Goal: Task Accomplishment & Management: Use online tool/utility

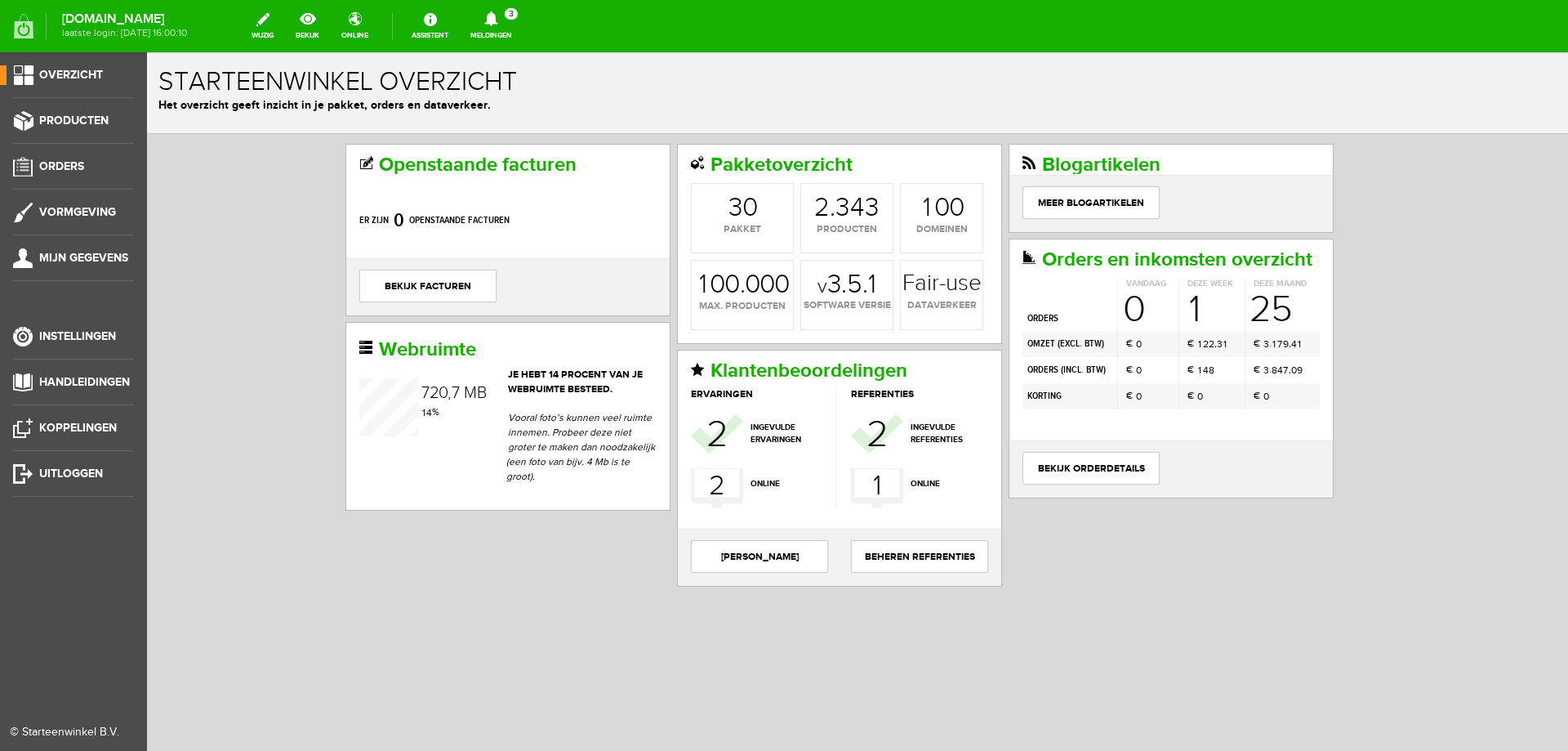
click at [59, 79] on span "Overzicht" at bounding box center [71, 74] width 64 height 14
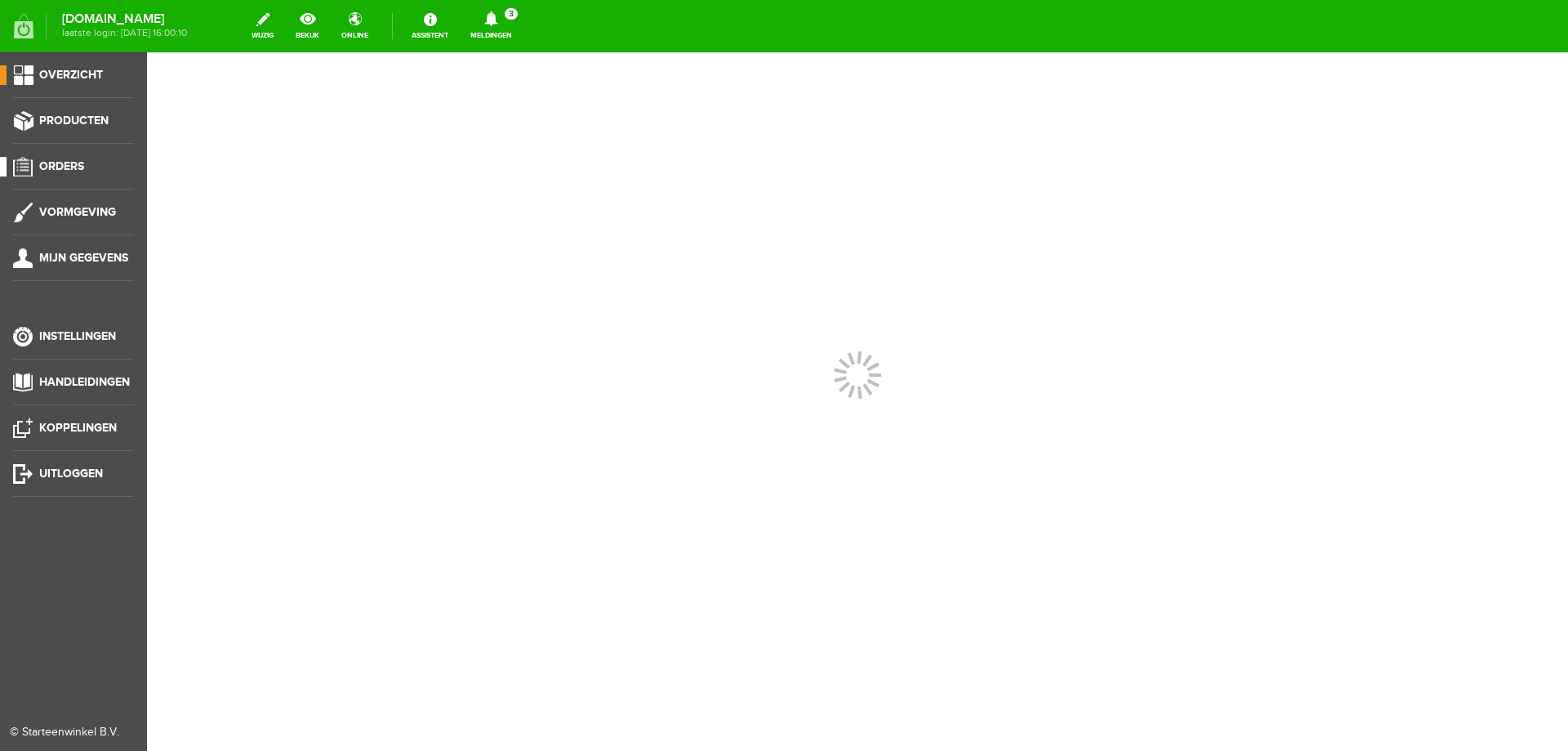
click at [82, 169] on span "Orders" at bounding box center [61, 165] width 45 height 14
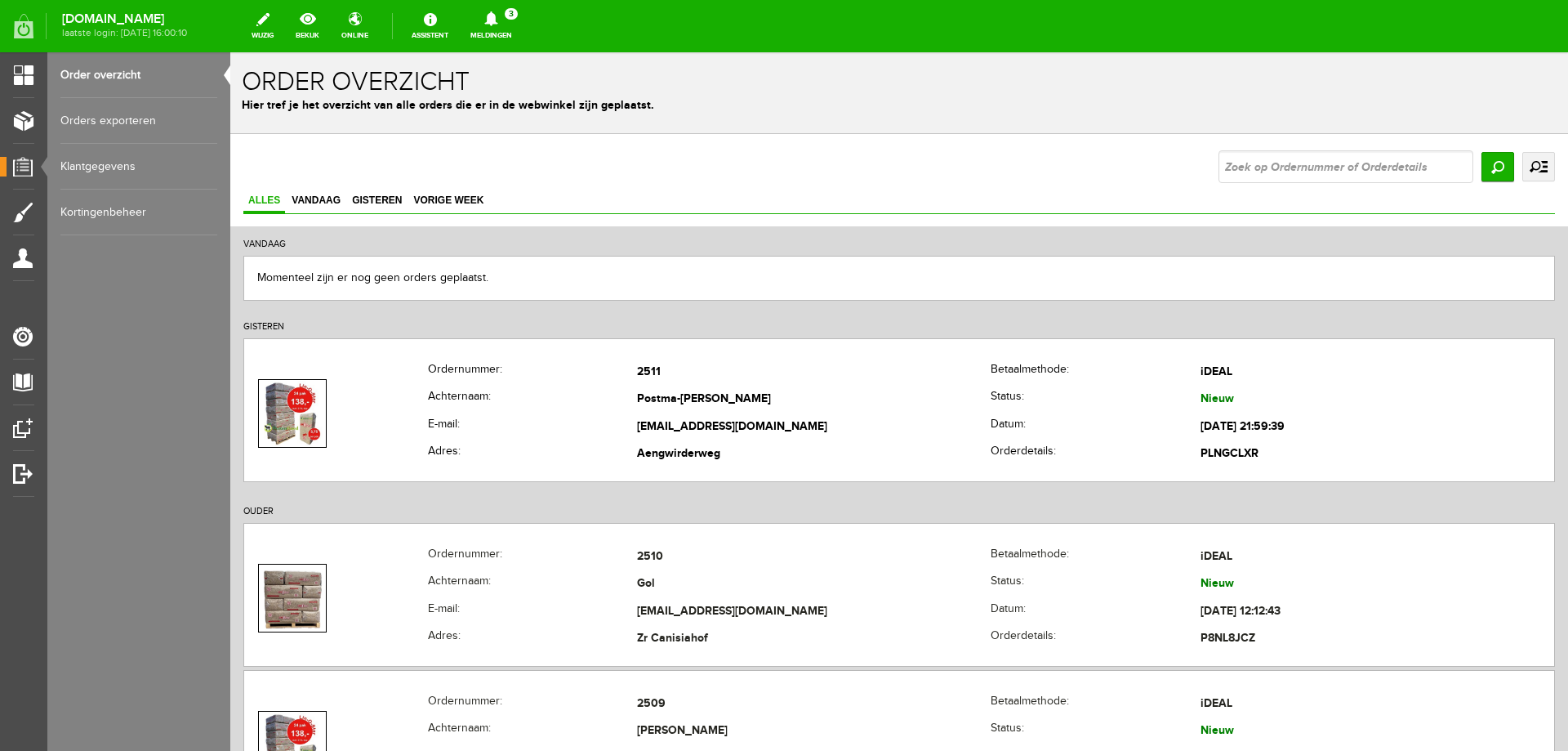
click at [1525, 173] on link "uitgebreid zoeken" at bounding box center [1538, 167] width 33 height 30
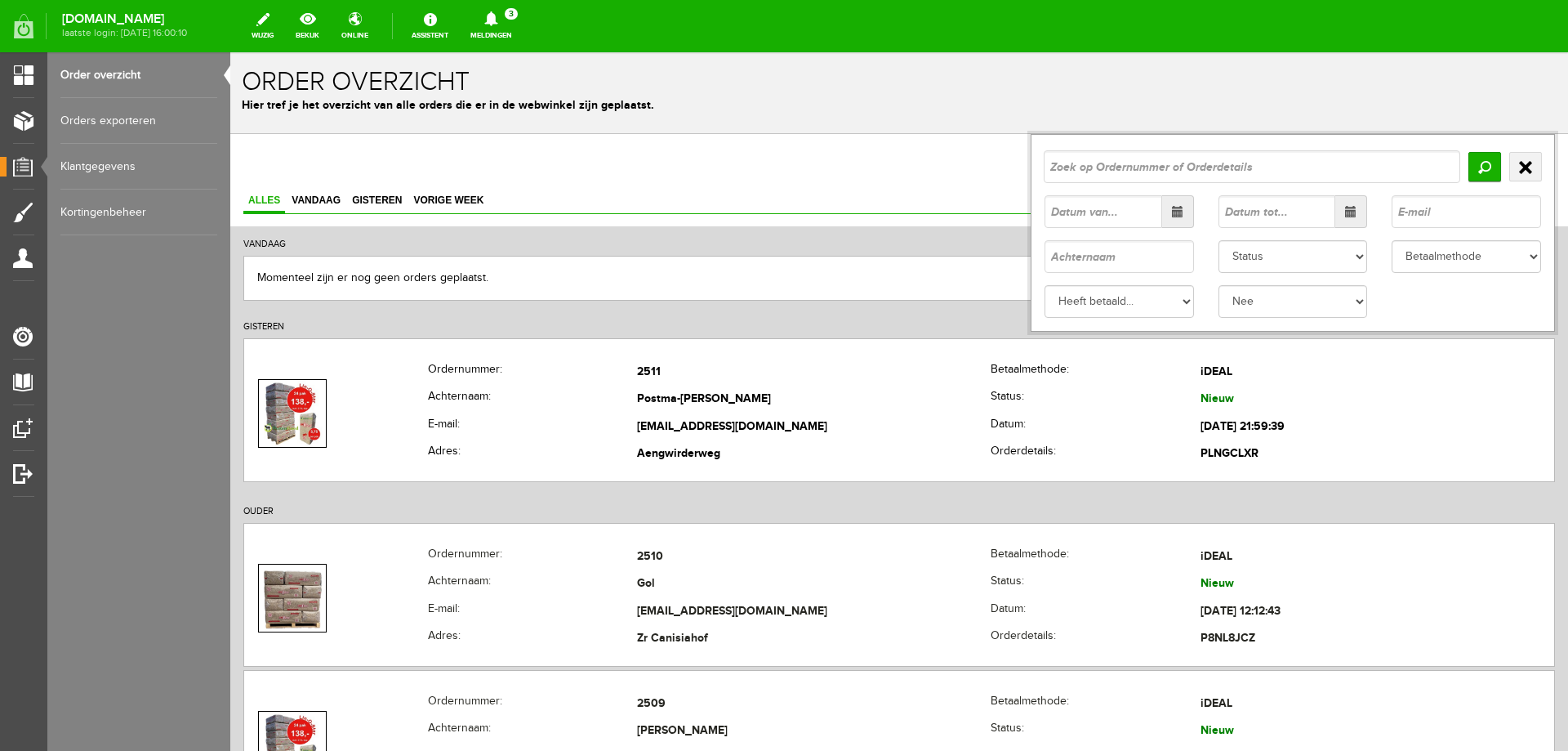
click at [1171, 213] on span at bounding box center [1177, 212] width 11 height 11
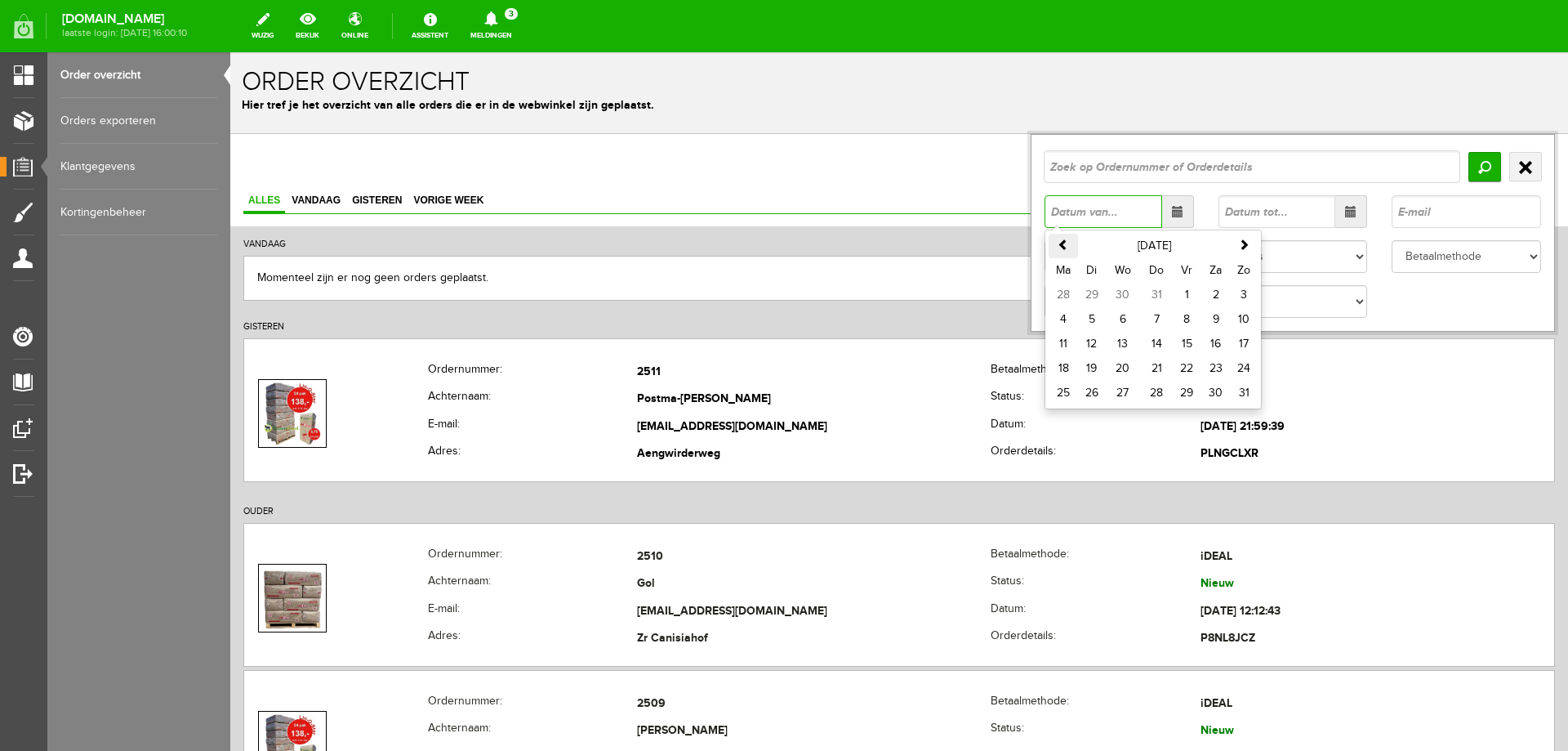
click at [1057, 246] on span at bounding box center [1063, 244] width 11 height 11
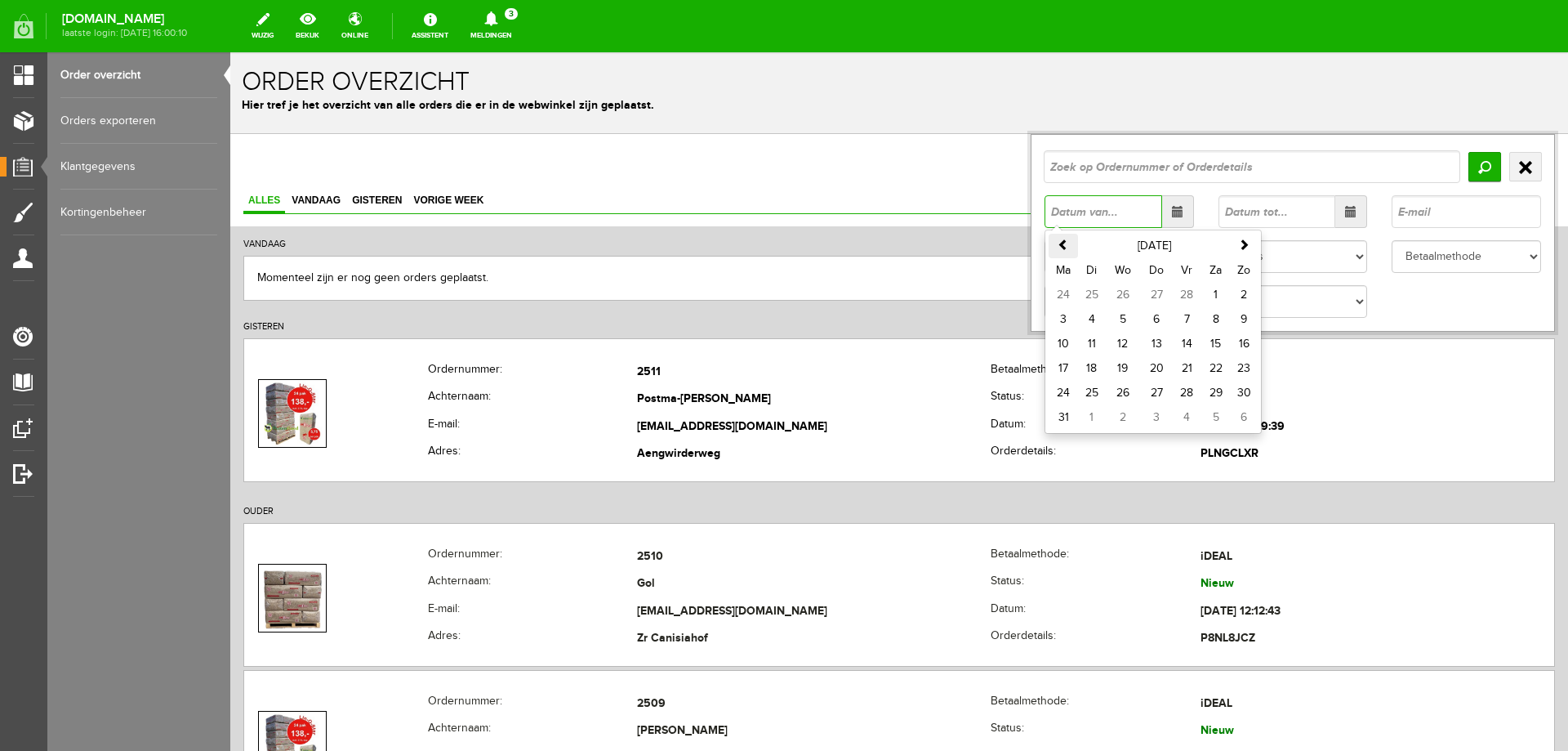
click at [1057, 246] on span at bounding box center [1063, 244] width 11 height 11
click at [1238, 244] on span at bounding box center [1244, 244] width 11 height 11
click at [1113, 295] on td "1" at bounding box center [1122, 295] width 35 height 24
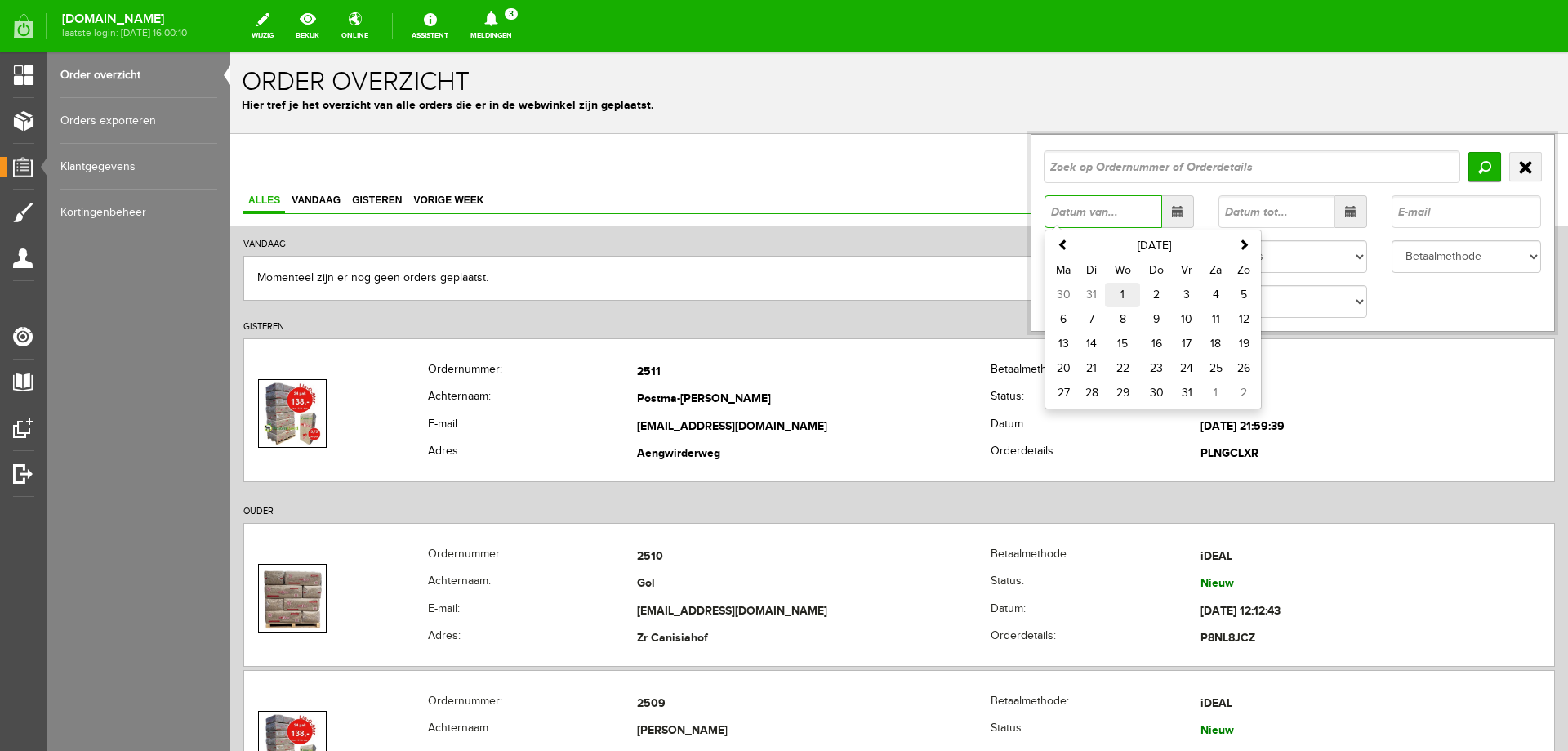
type input "[DATE]"
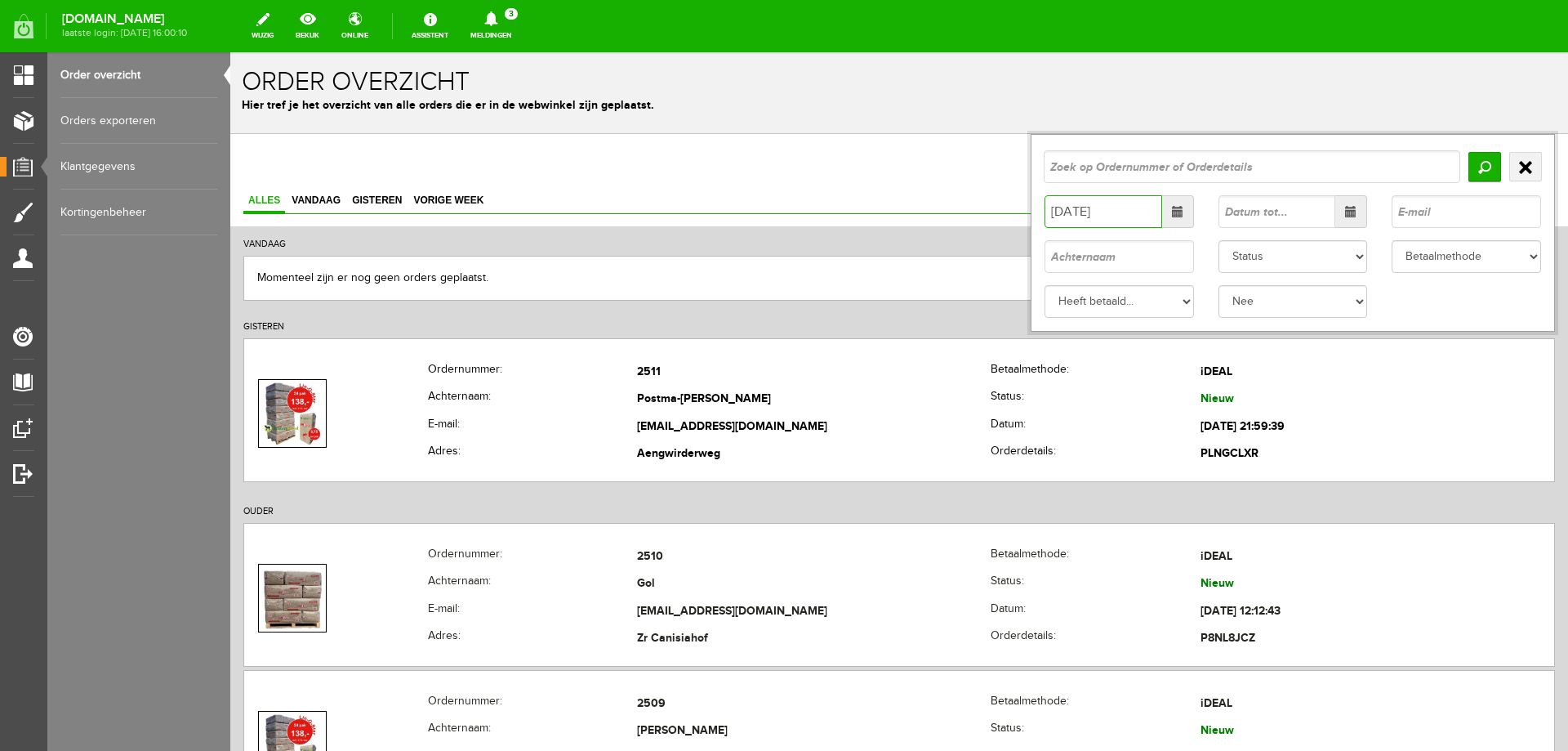
click at [1345, 213] on span at bounding box center [1351, 212] width 11 height 11
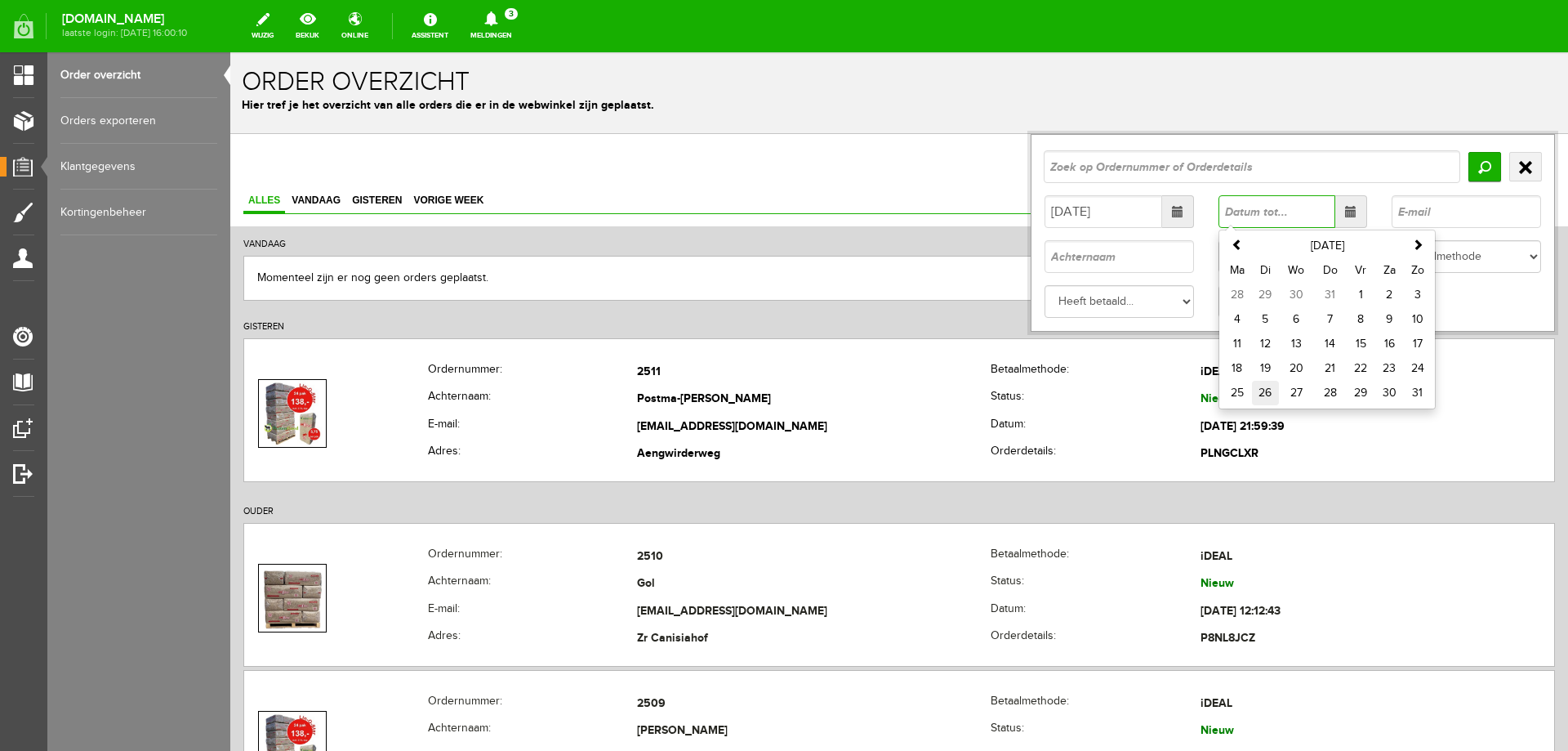
click at [1252, 389] on td "26" at bounding box center [1265, 393] width 27 height 24
type input "[DATE]"
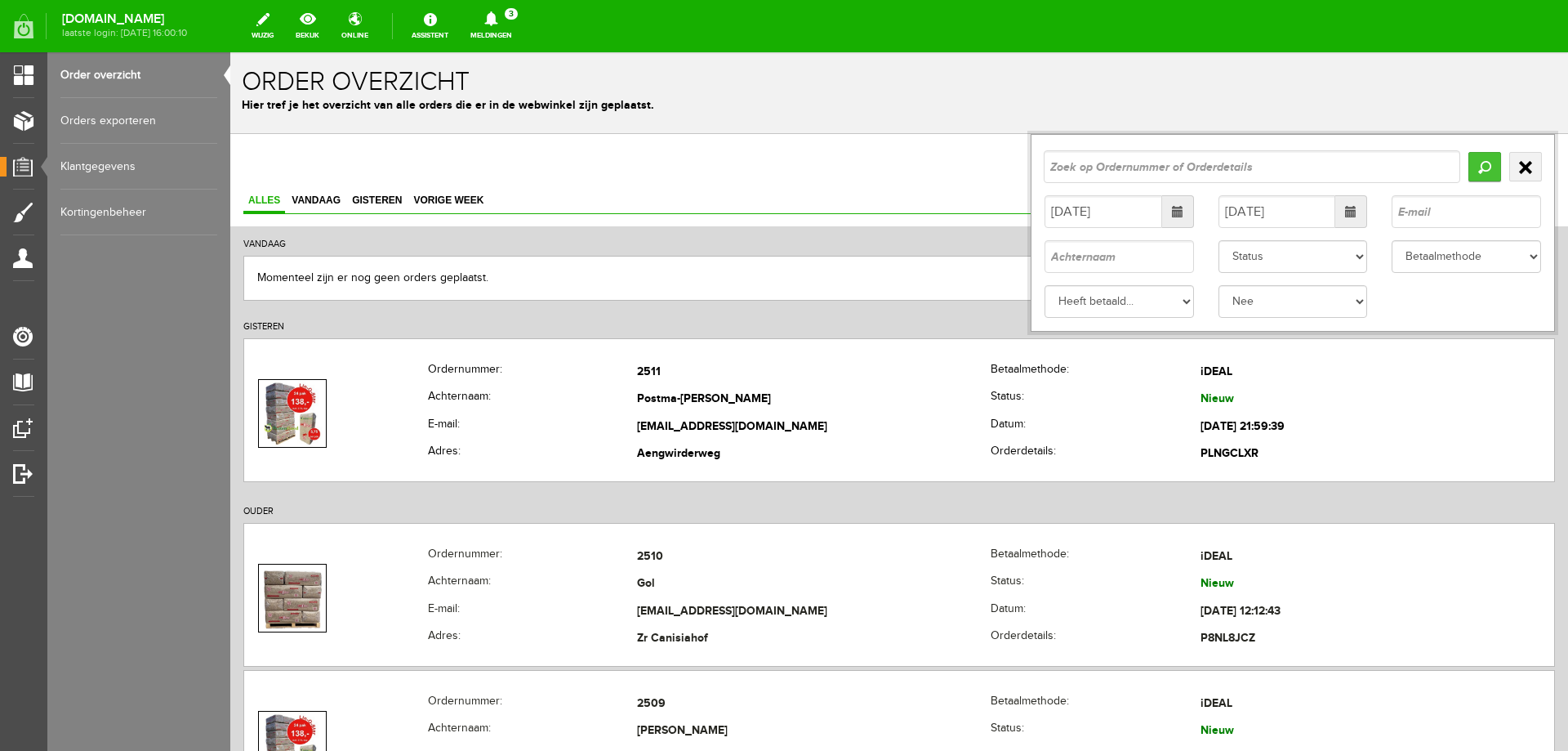
click at [1474, 165] on input "Zoeken" at bounding box center [1484, 167] width 33 height 30
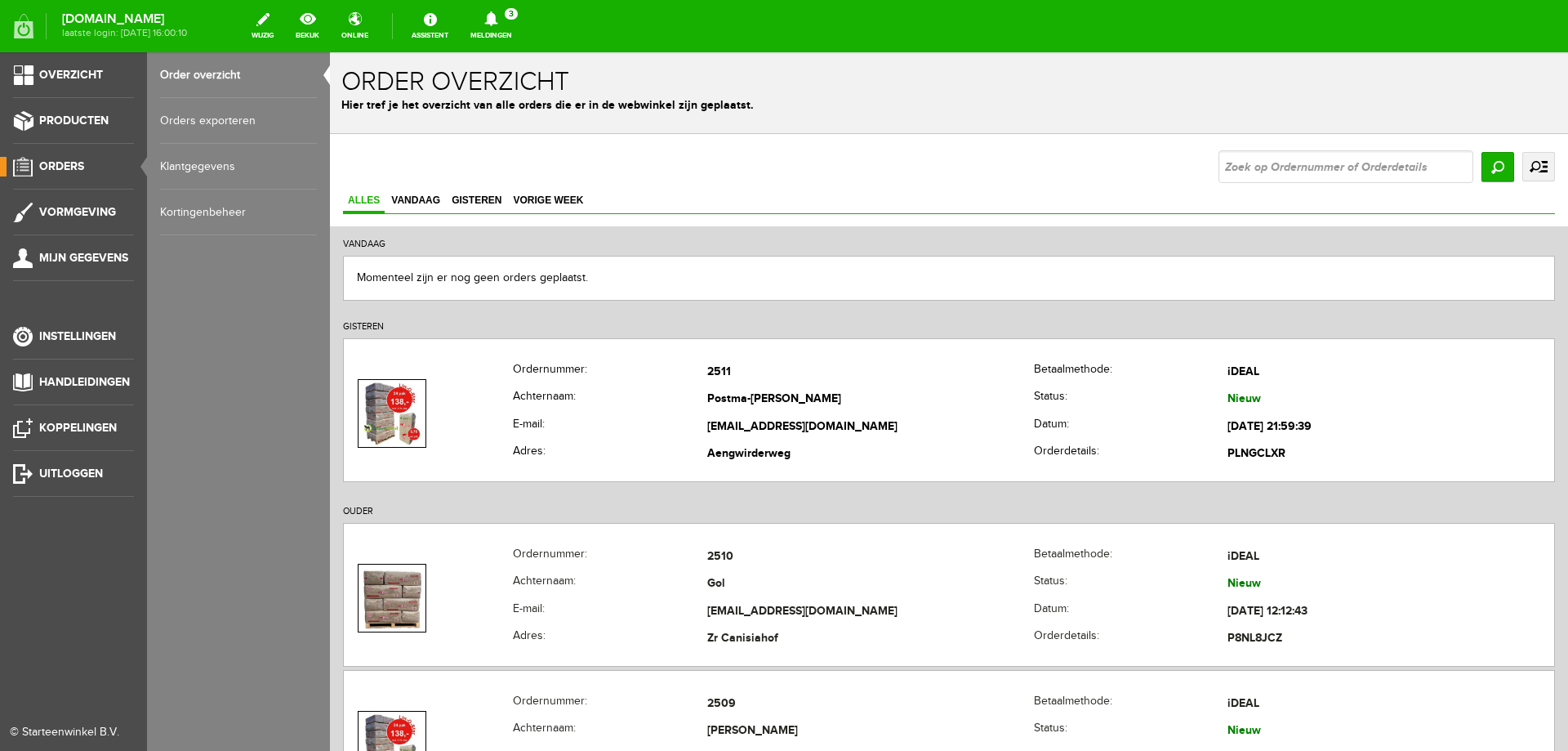
click at [222, 118] on link "Orders exporteren" at bounding box center [238, 120] width 157 height 46
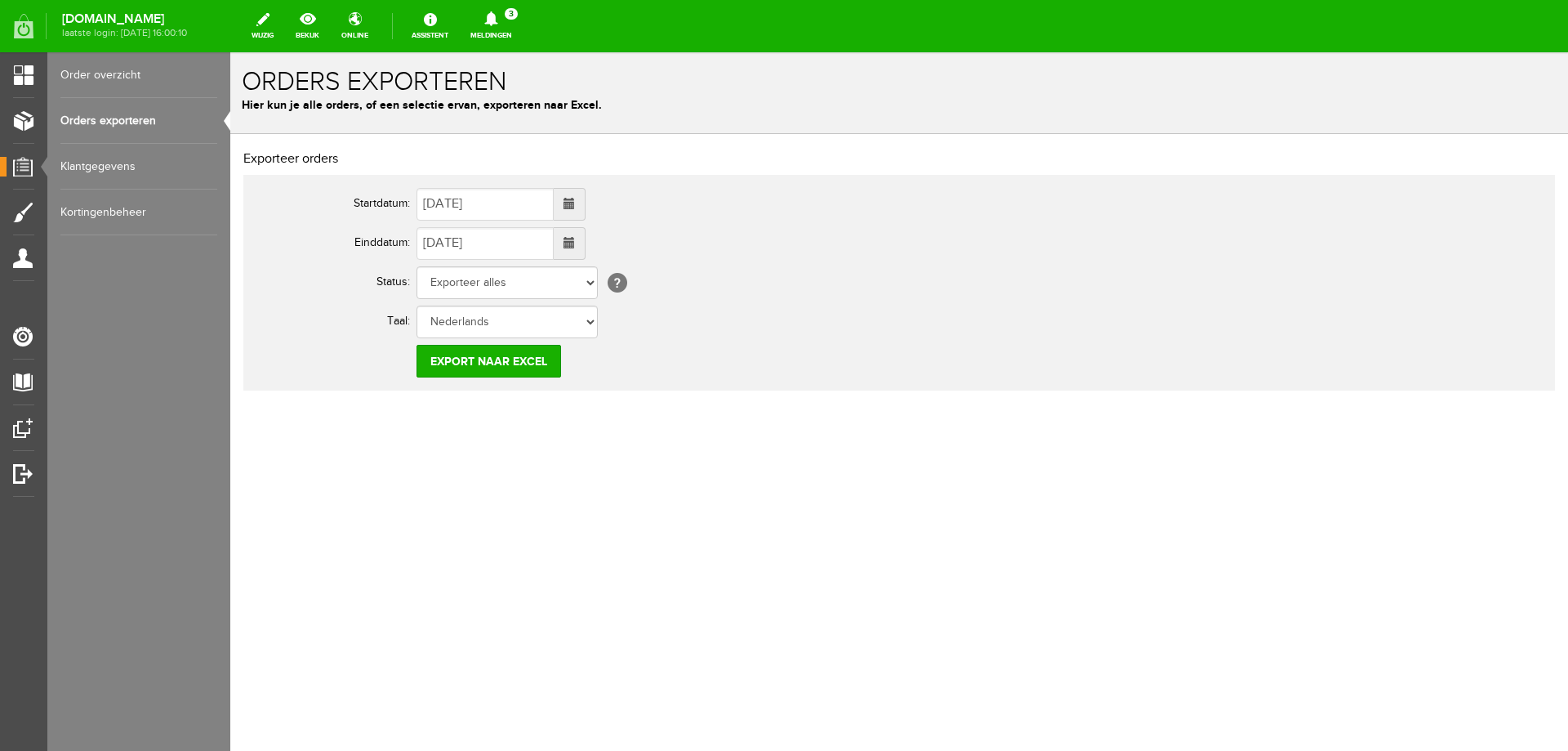
click at [577, 202] on span at bounding box center [569, 204] width 32 height 33
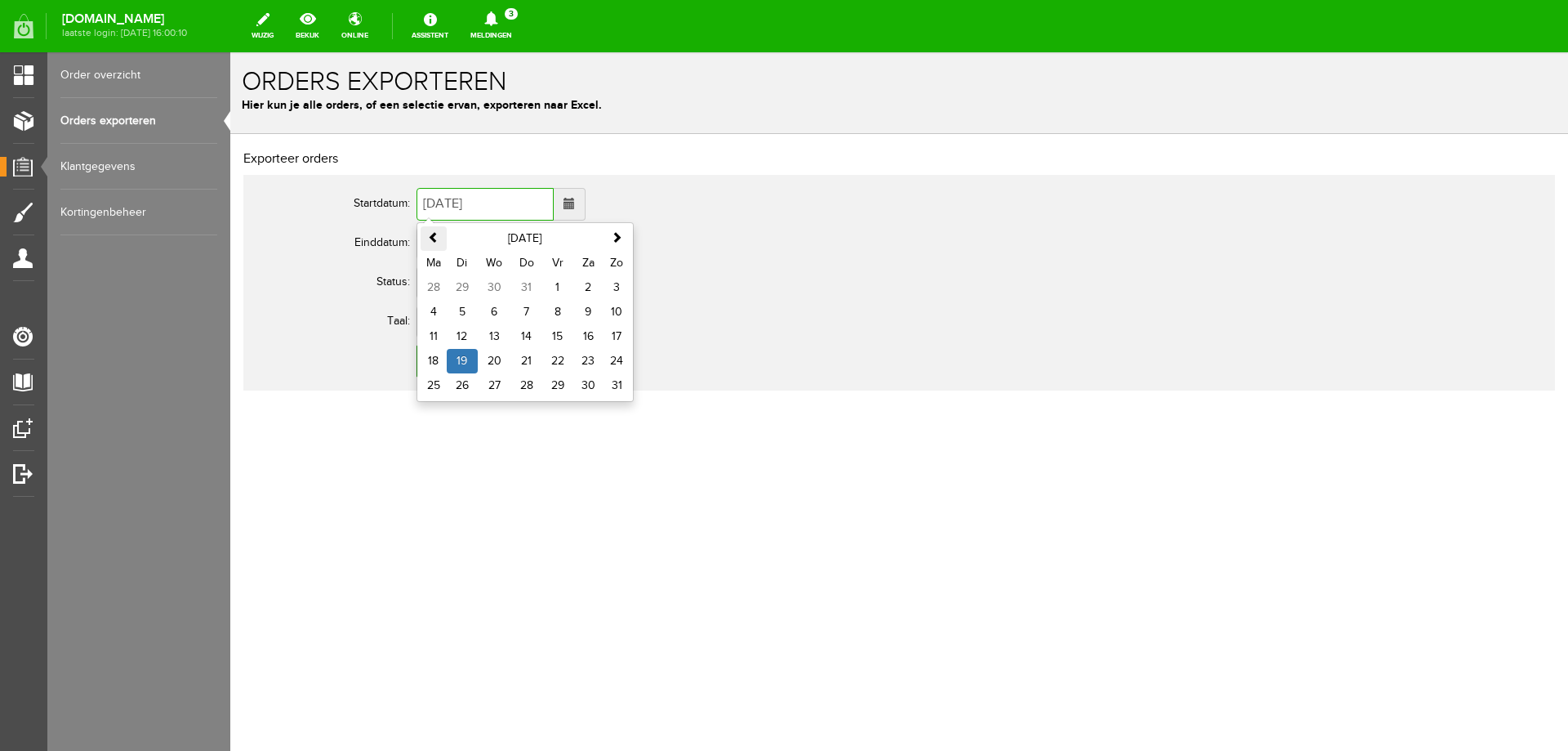
click at [430, 238] on span at bounding box center [434, 237] width 11 height 11
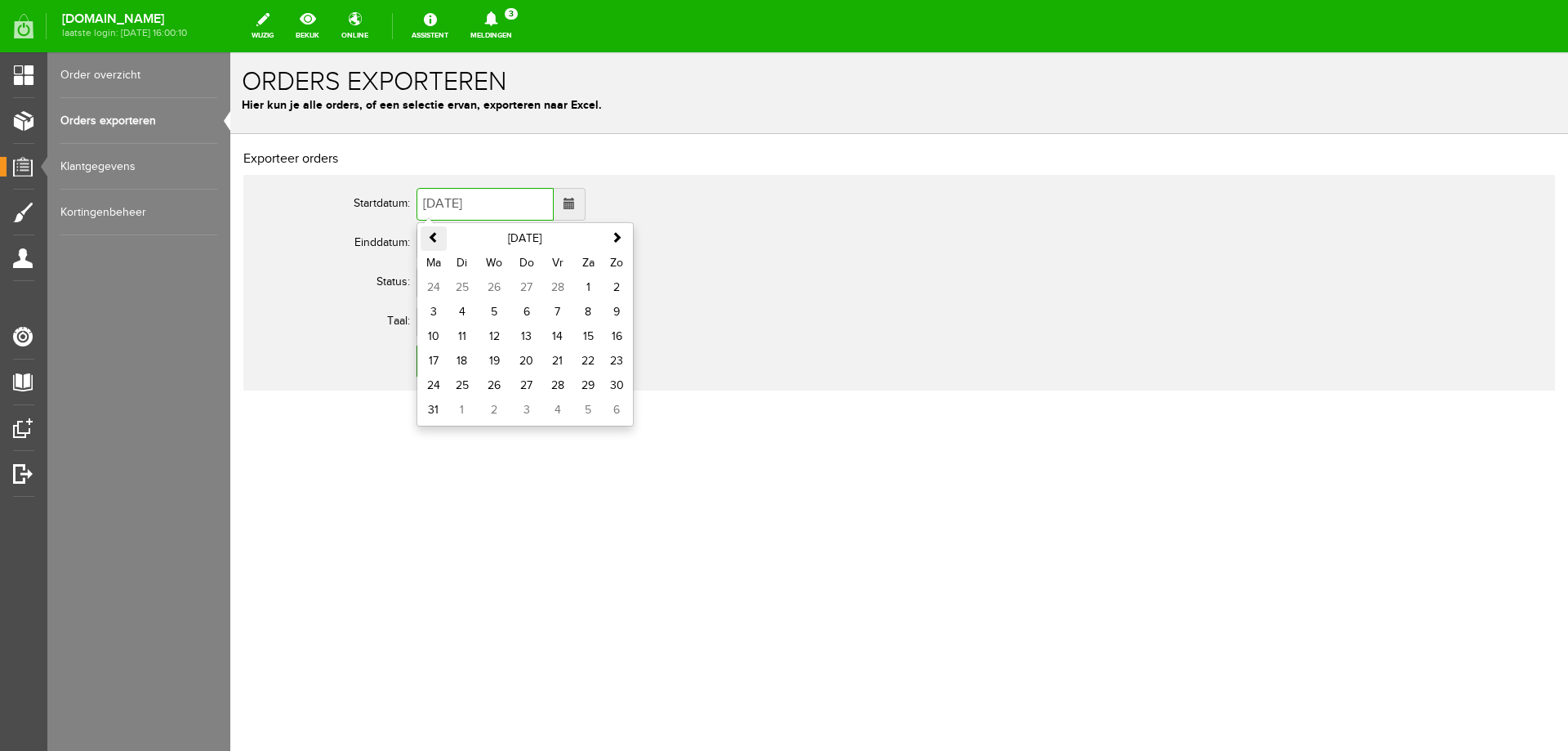
click at [430, 238] on span at bounding box center [434, 237] width 11 height 11
click at [490, 287] on td "1" at bounding box center [494, 287] width 33 height 24
type input "[DATE]"
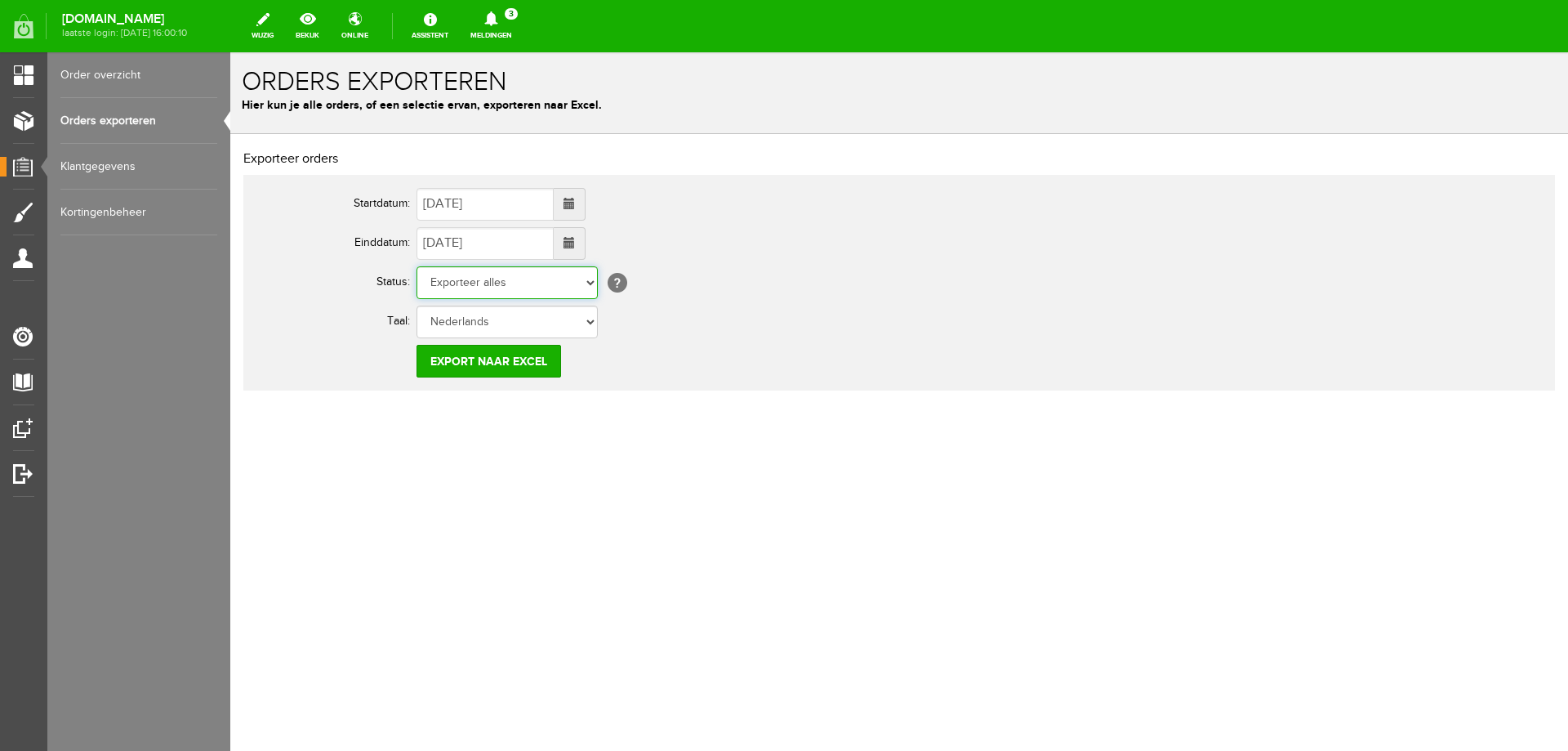
click at [589, 289] on select "Exporteer alles Order betaald Order niet afgerond Nieuw Order in behandeling Wa…" at bounding box center [506, 283] width 181 height 33
select select "99999"
click at [416, 267] on select "Exporteer alles Order betaald Order niet afgerond Nieuw Order in behandeling Wa…" at bounding box center [506, 283] width 181 height 33
click at [478, 362] on input "Export naar Excel" at bounding box center [489, 361] width 145 height 33
click at [515, 206] on input "[DATE]" at bounding box center [485, 204] width 137 height 33
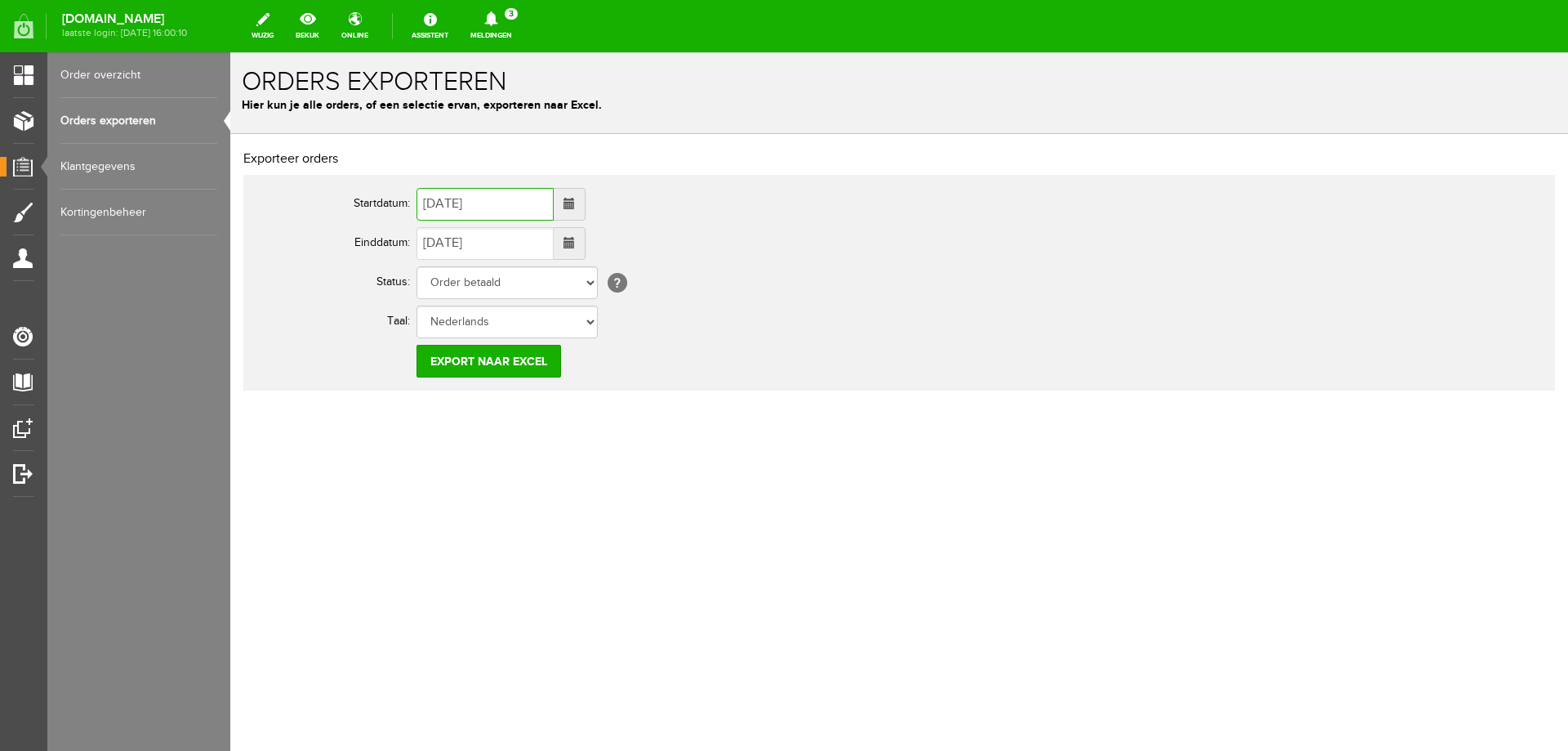
type input "[DATE]"
drag, startPoint x: 489, startPoint y: 257, endPoint x: 496, endPoint y: 246, distance: 13.0
click at [489, 258] on input "[DATE]" at bounding box center [485, 243] width 137 height 33
click at [496, 244] on input "[DATE]" at bounding box center [485, 243] width 137 height 33
type input "[DATE]"
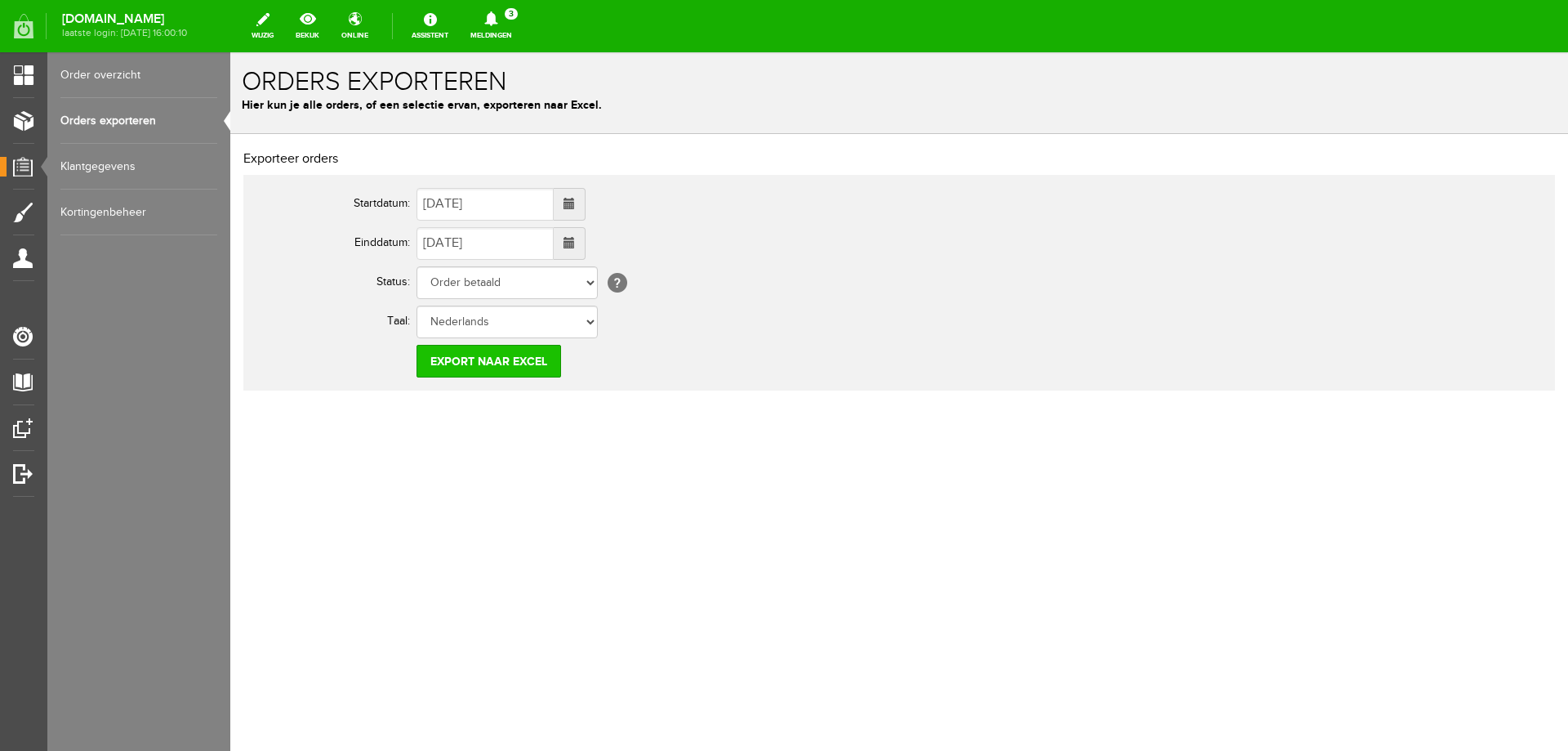
click at [495, 361] on input "Export naar Excel" at bounding box center [489, 361] width 145 height 33
